Goal: Task Accomplishment & Management: Manage account settings

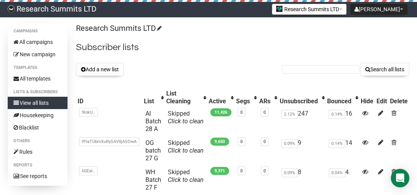
click at [105, 72] on button "Add a new list" at bounding box center [100, 69] width 48 height 13
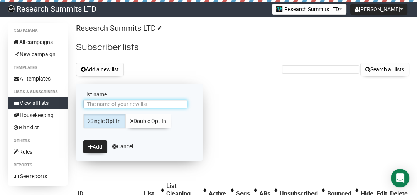
click at [122, 105] on input "List name" at bounding box center [135, 104] width 104 height 8
type input "Neuro batch 28 B"
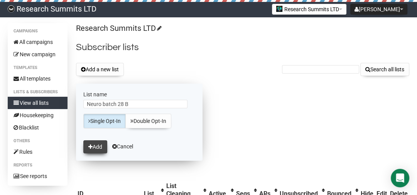
click at [89, 145] on icon "submit" at bounding box center [90, 146] width 4 height 5
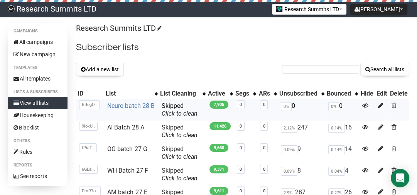
click at [138, 103] on link "Neuro batch 28 B" at bounding box center [130, 105] width 47 height 7
